Goal: Task Accomplishment & Management: Manage account settings

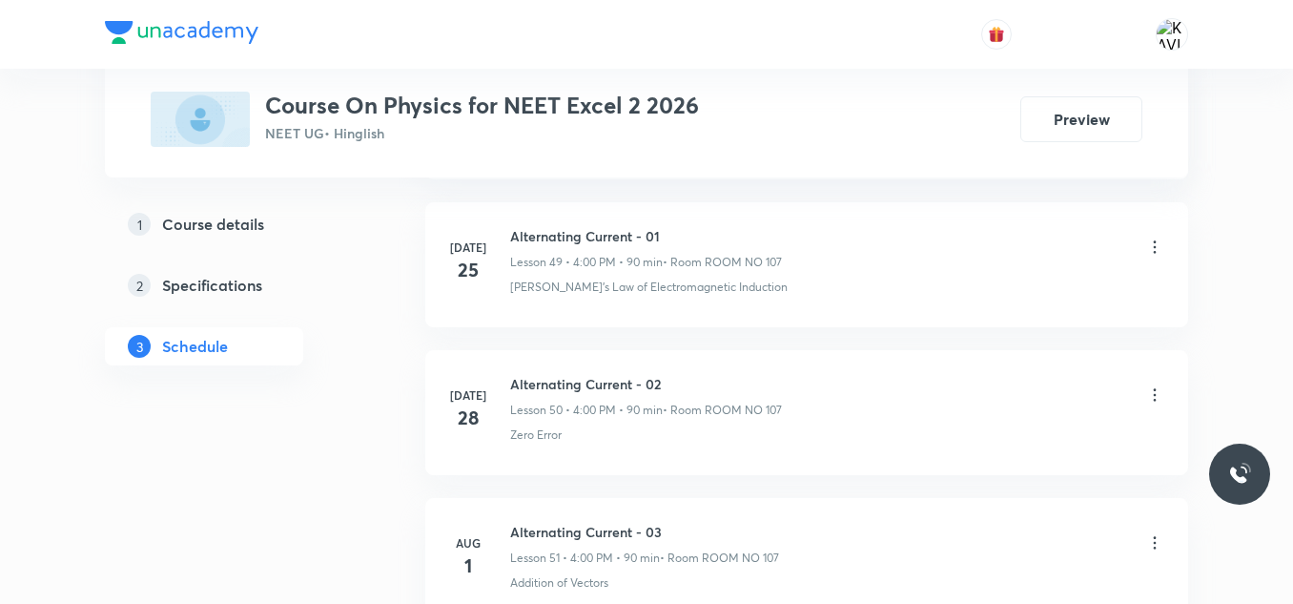
scroll to position [9794, 0]
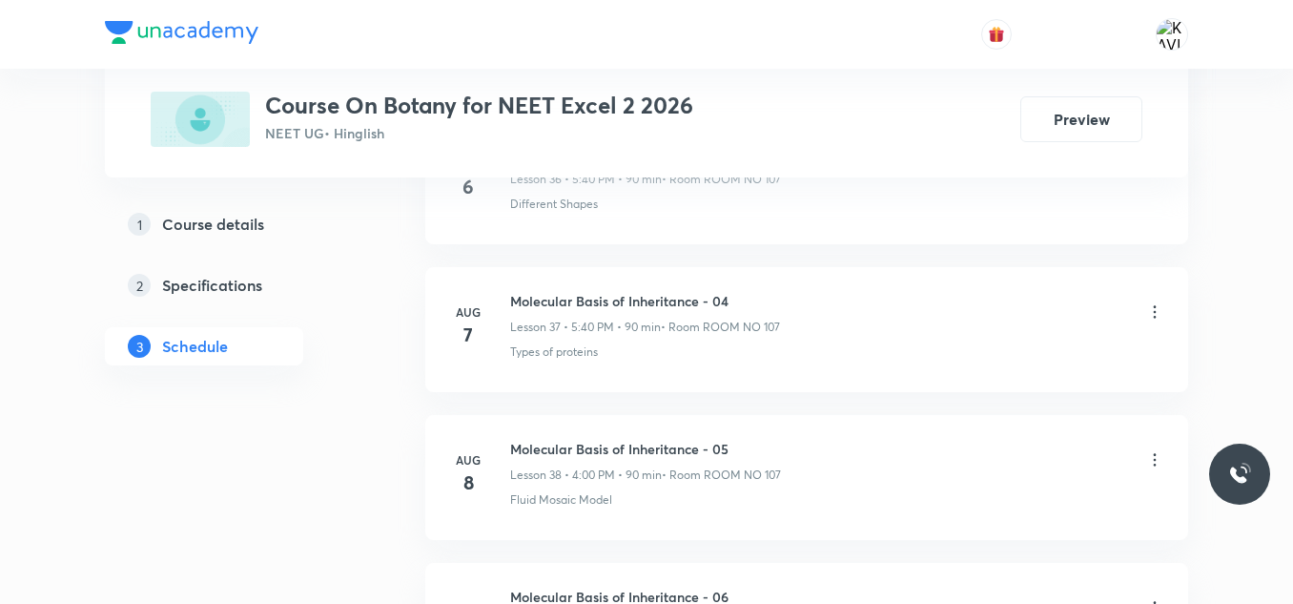
scroll to position [7873, 0]
